Goal: Transaction & Acquisition: Purchase product/service

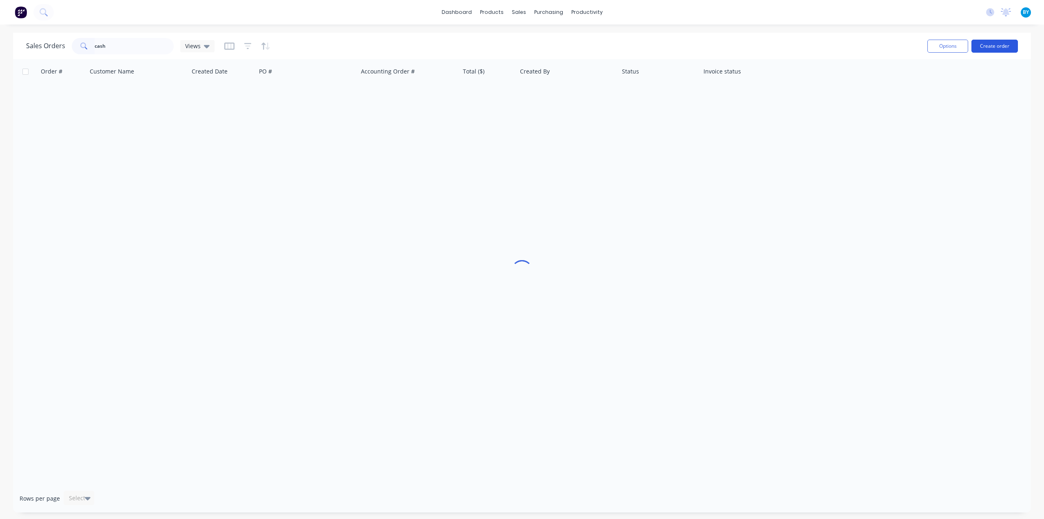
type input "cash"
click at [987, 47] on button "Create order" at bounding box center [995, 46] width 47 height 13
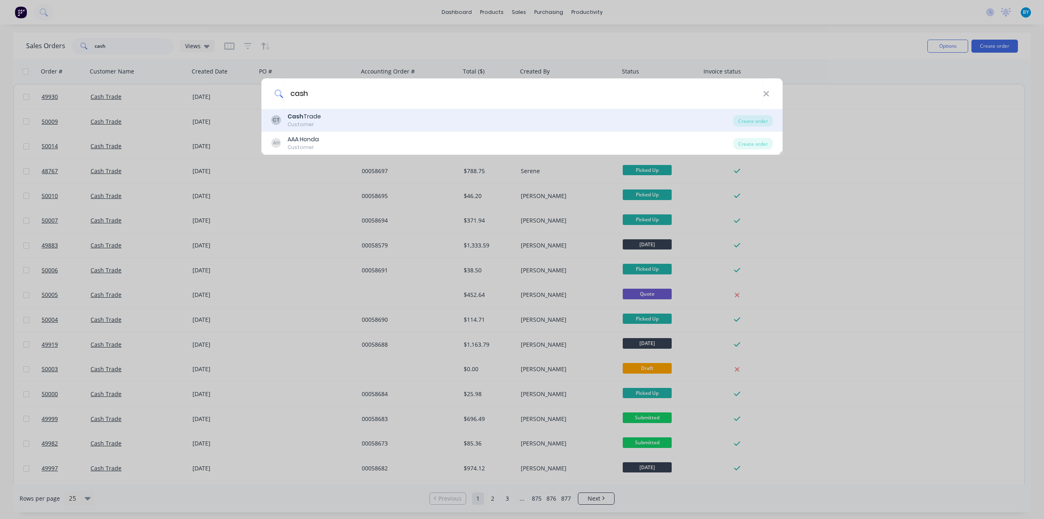
type input "cash"
click at [339, 117] on div "CT Cash Trade Customer" at bounding box center [502, 120] width 462 height 16
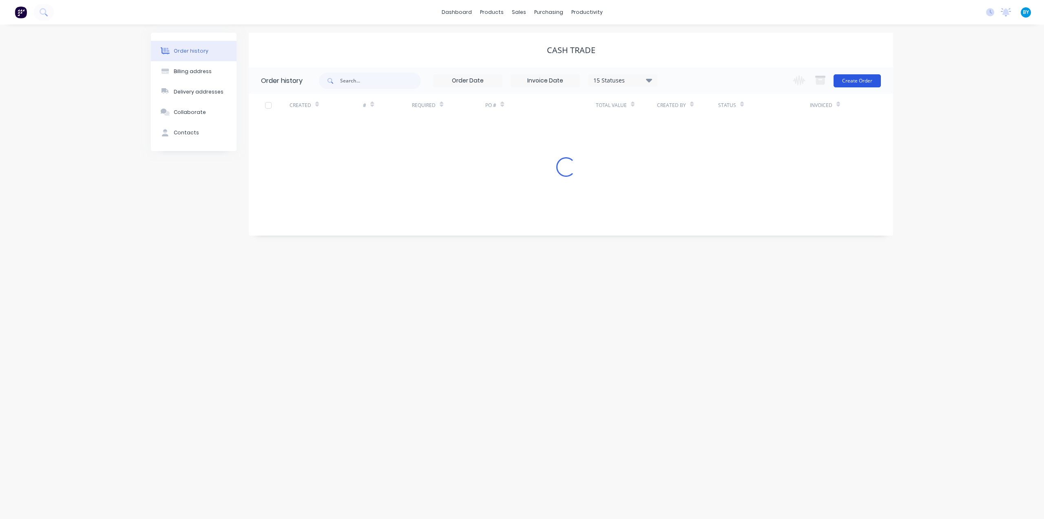
click at [853, 80] on button "Create Order" at bounding box center [857, 80] width 47 height 13
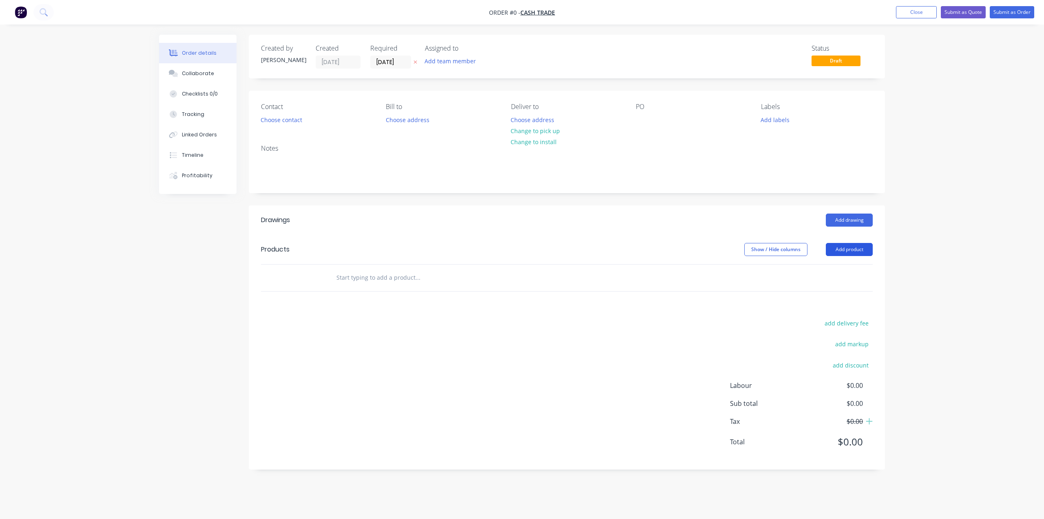
click at [839, 248] on button "Add product" at bounding box center [849, 249] width 47 height 13
click at [817, 269] on div "Product catalogue" at bounding box center [834, 270] width 63 height 12
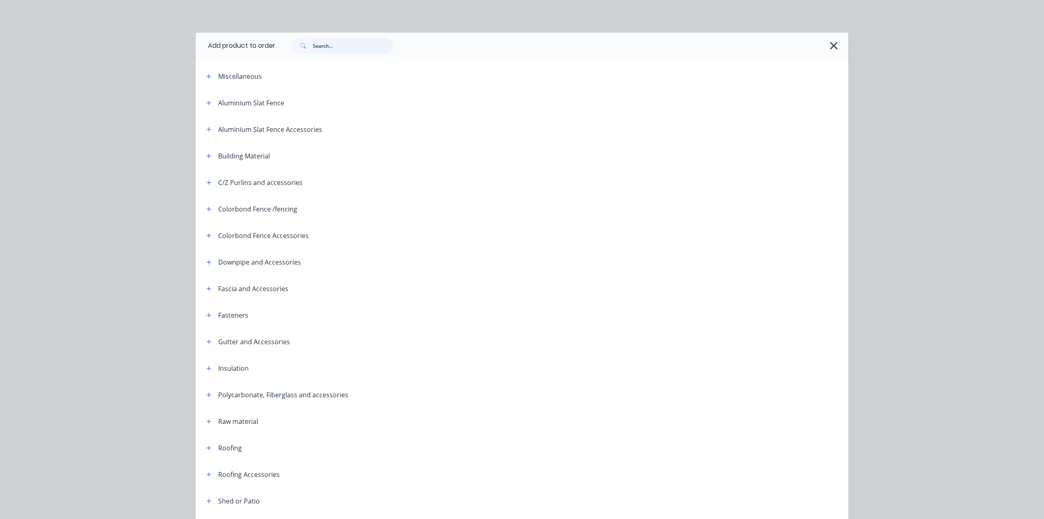
click at [336, 44] on input "text" at bounding box center [353, 46] width 81 height 16
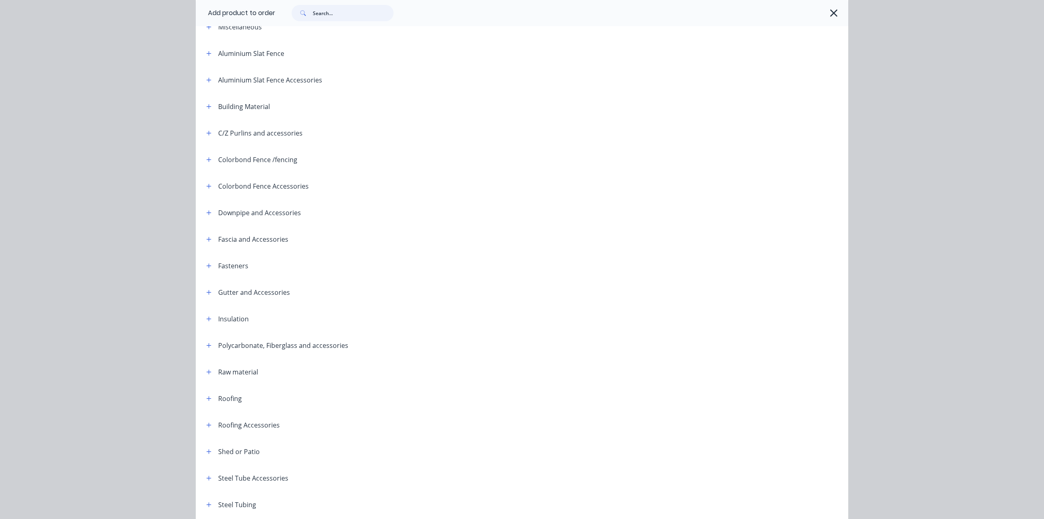
scroll to position [110, 0]
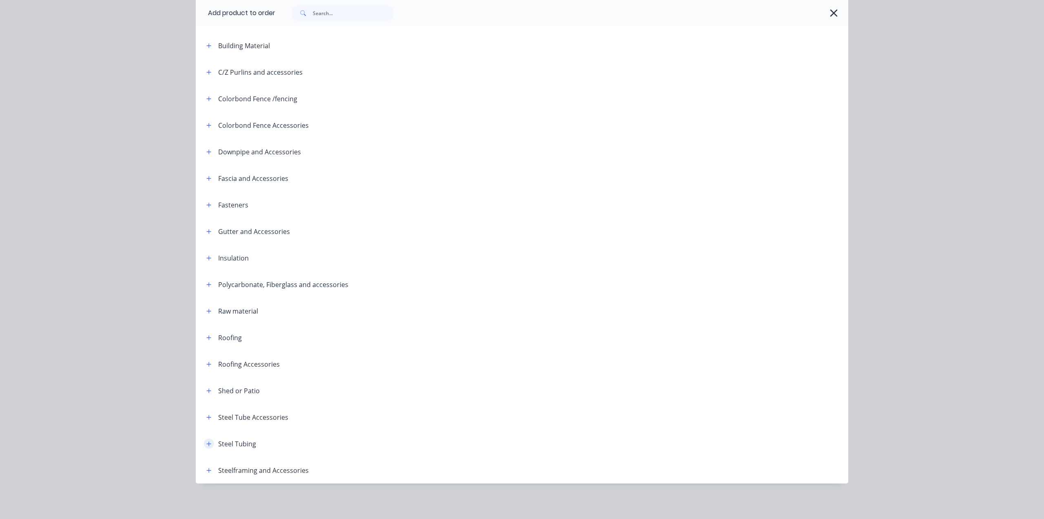
click at [207, 443] on icon "button" at bounding box center [209, 443] width 4 height 4
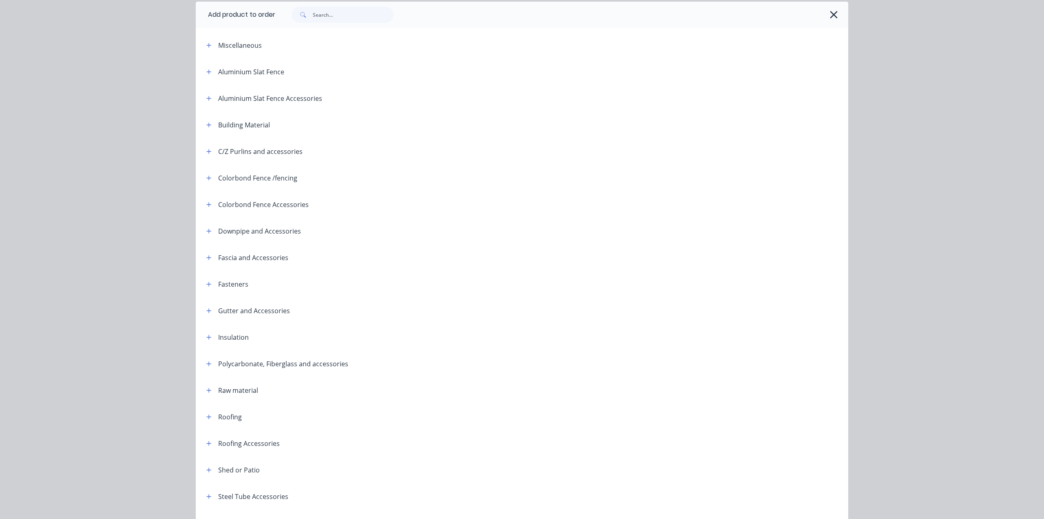
scroll to position [0, 0]
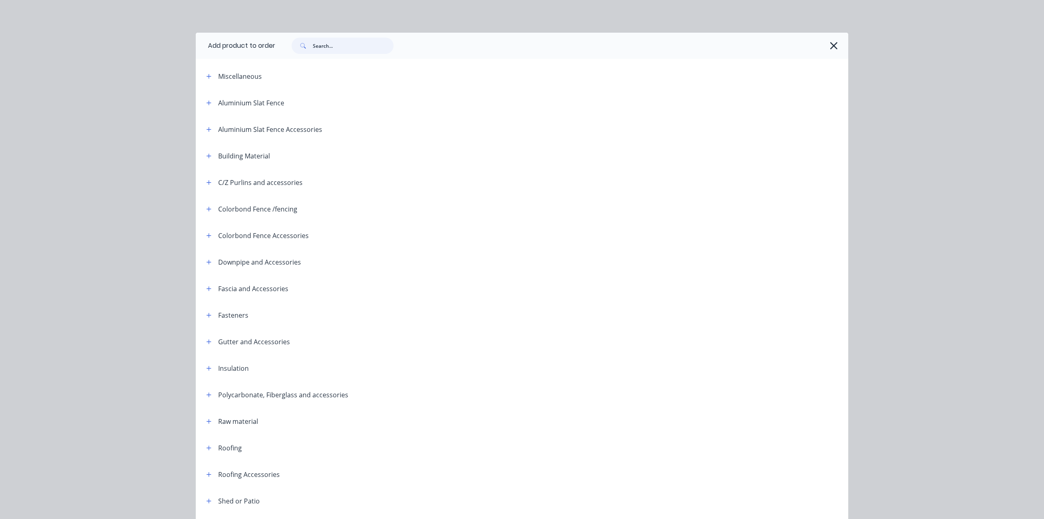
drag, startPoint x: 328, startPoint y: 46, endPoint x: 239, endPoint y: 61, distance: 90.1
click at [233, 53] on header "Add product to order" at bounding box center [522, 46] width 653 height 26
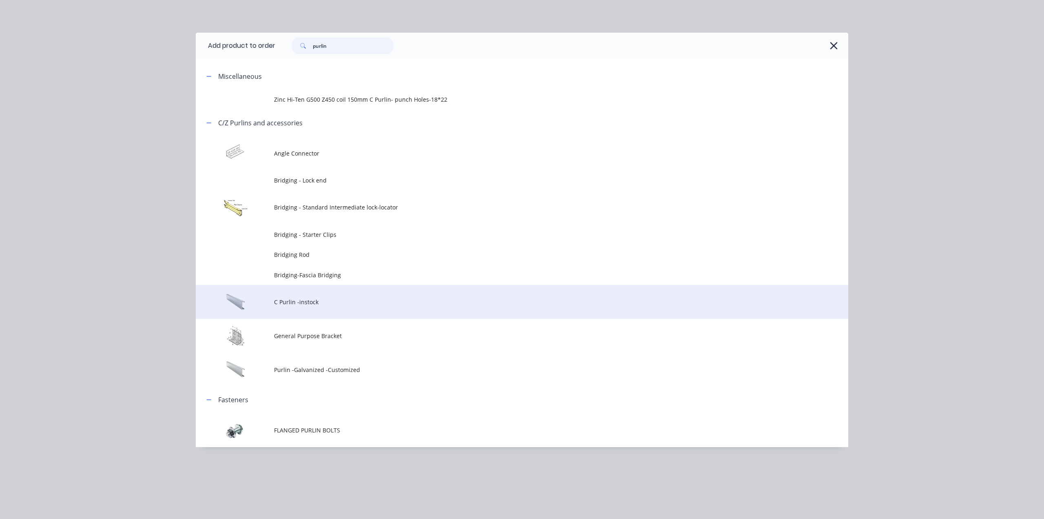
type input "purlin"
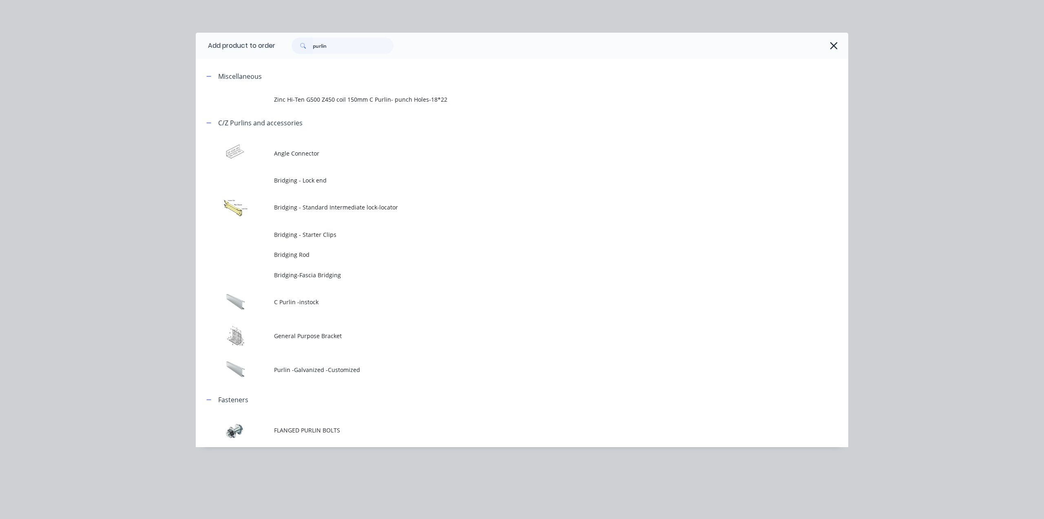
click at [328, 306] on td "C Purlin -instock" at bounding box center [561, 302] width 574 height 34
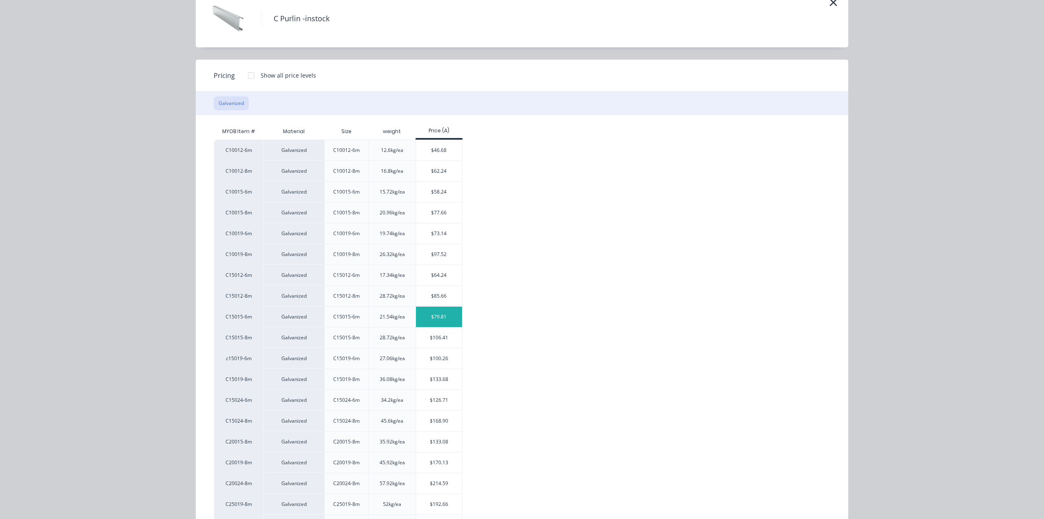
scroll to position [80, 0]
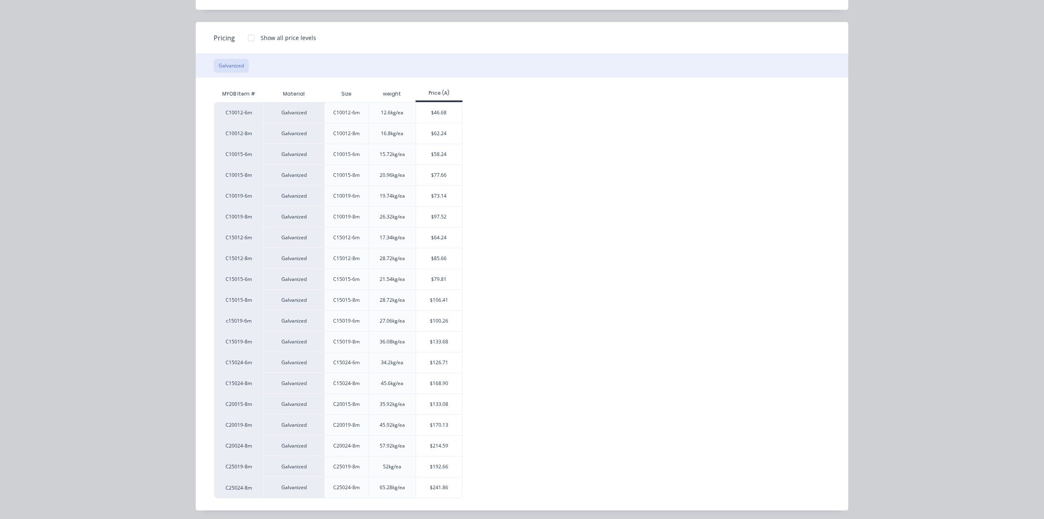
drag, startPoint x: 913, startPoint y: 105, endPoint x: 907, endPoint y: 102, distance: 6.9
click at [913, 106] on div "C Purlin -instock Pricing Show all price levels Galvanized MYOB Item # Material…" at bounding box center [522, 259] width 1044 height 519
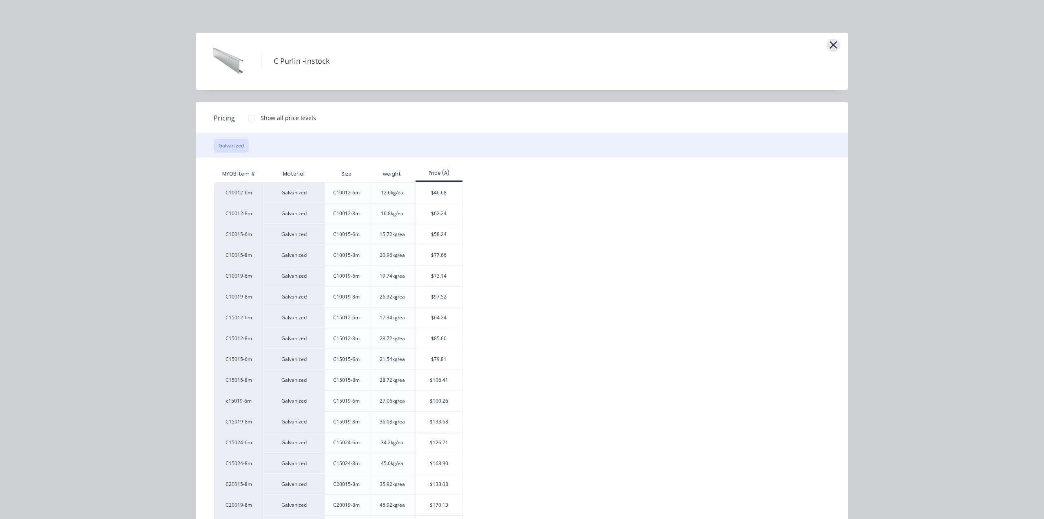
click at [830, 44] on icon "button" at bounding box center [833, 44] width 7 height 7
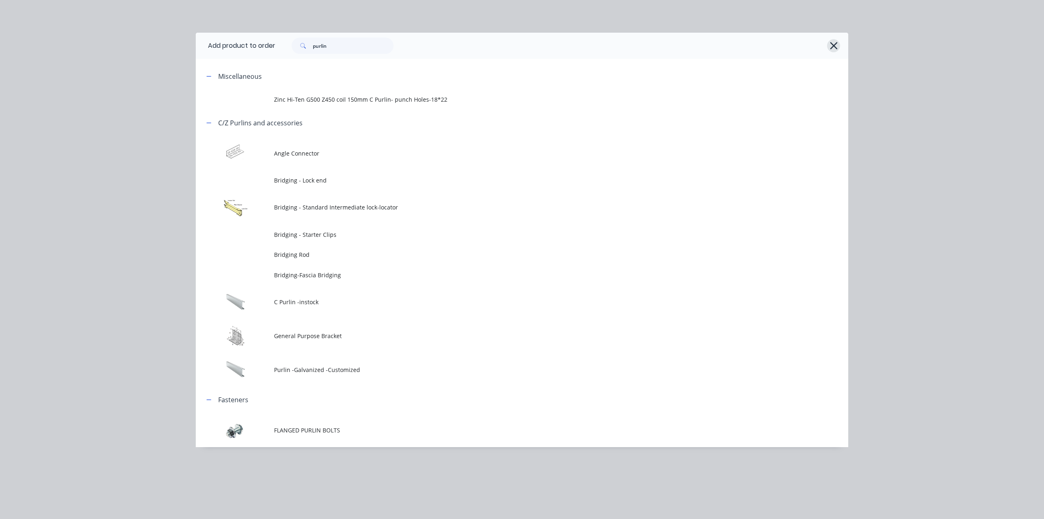
click at [834, 42] on icon "button" at bounding box center [834, 45] width 9 height 11
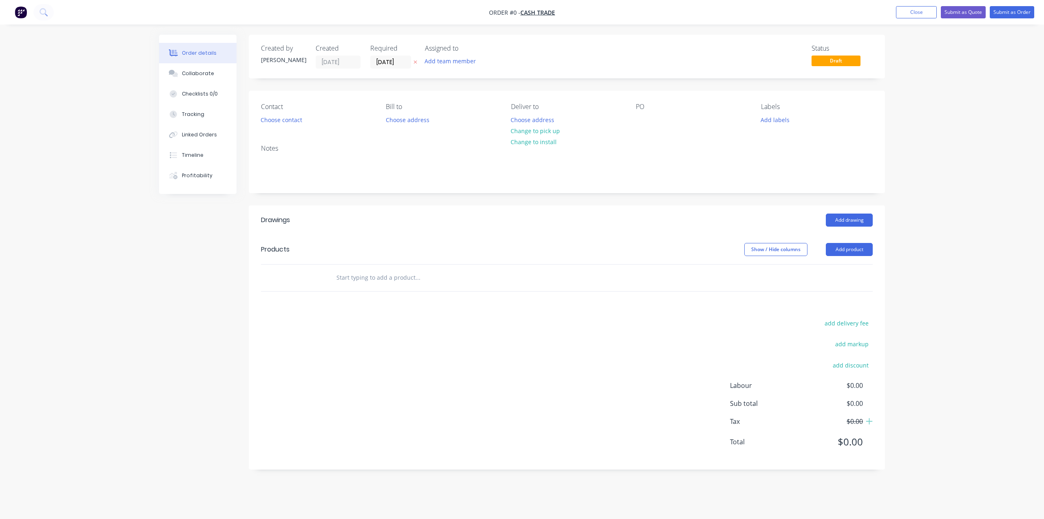
click at [920, 126] on div "Order details Collaborate Checklists 0/0 Tracking Linked Orders Timeline Profit…" at bounding box center [522, 259] width 1044 height 519
click at [965, 13] on button "Submit as Quote" at bounding box center [963, 12] width 45 height 12
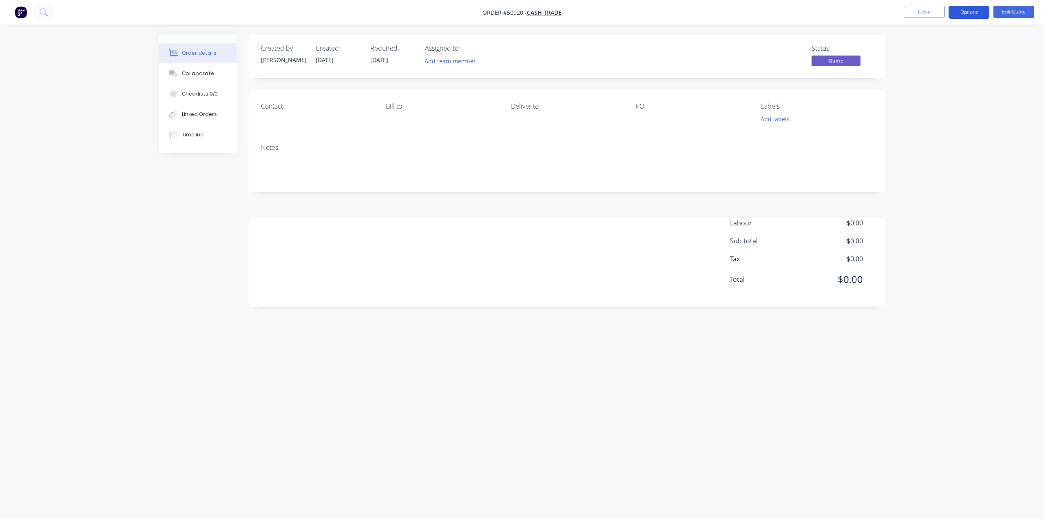
click at [967, 13] on button "Options" at bounding box center [969, 12] width 41 height 13
click at [938, 162] on div "Cancel Quote" at bounding box center [944, 164] width 75 height 12
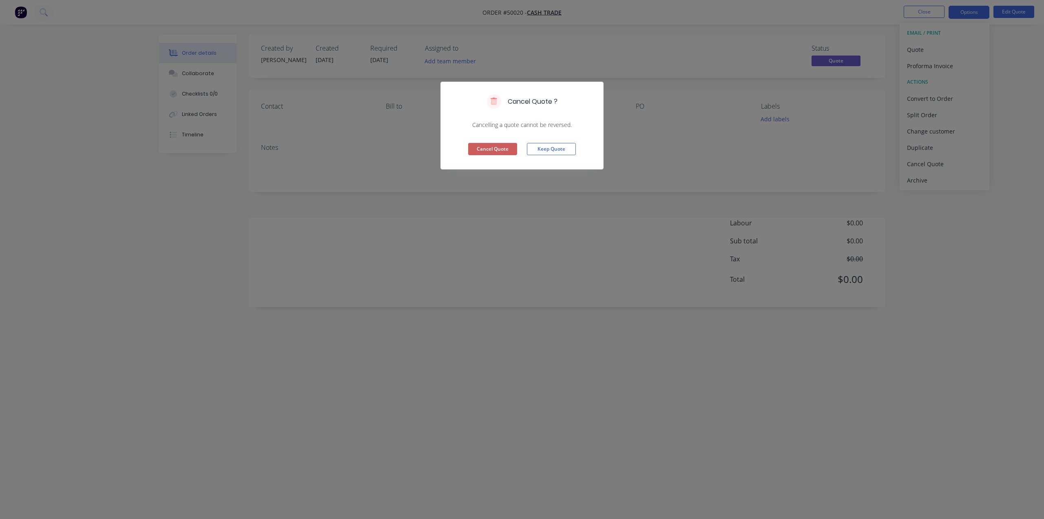
click at [503, 149] on button "Cancel Quote" at bounding box center [492, 149] width 49 height 12
